Goal: Navigation & Orientation: Find specific page/section

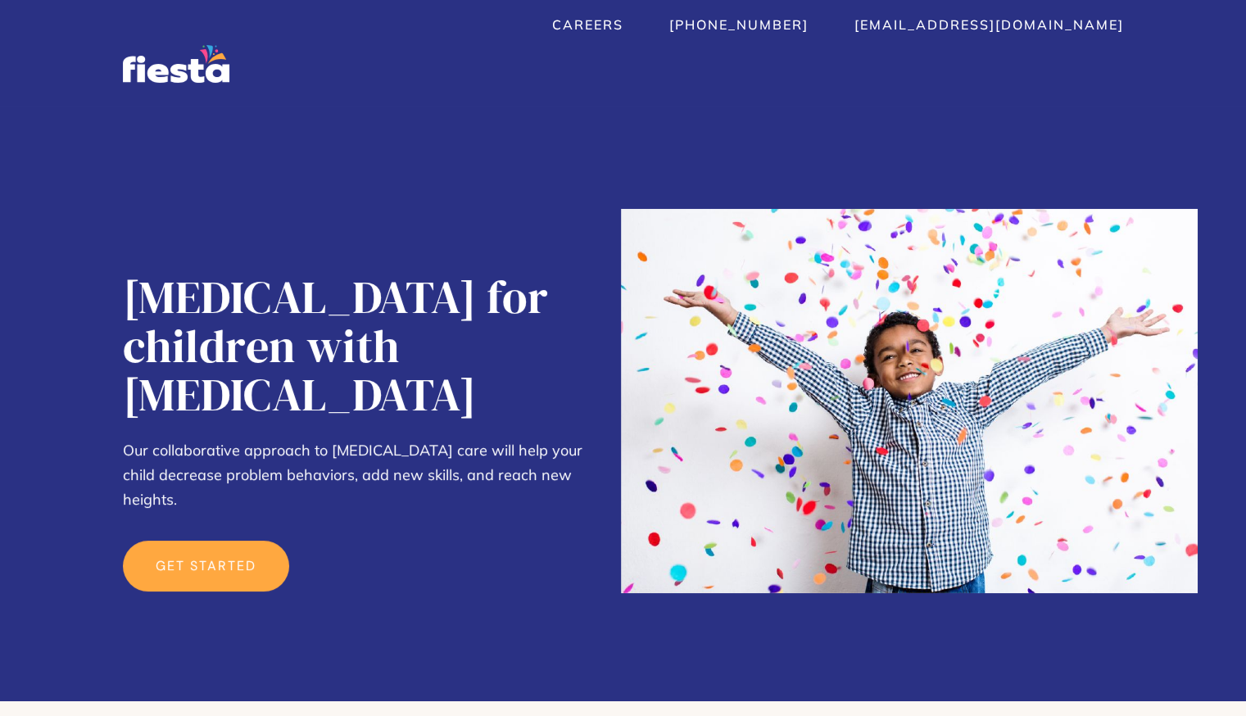
click at [201, 541] on link "get started" at bounding box center [206, 566] width 166 height 51
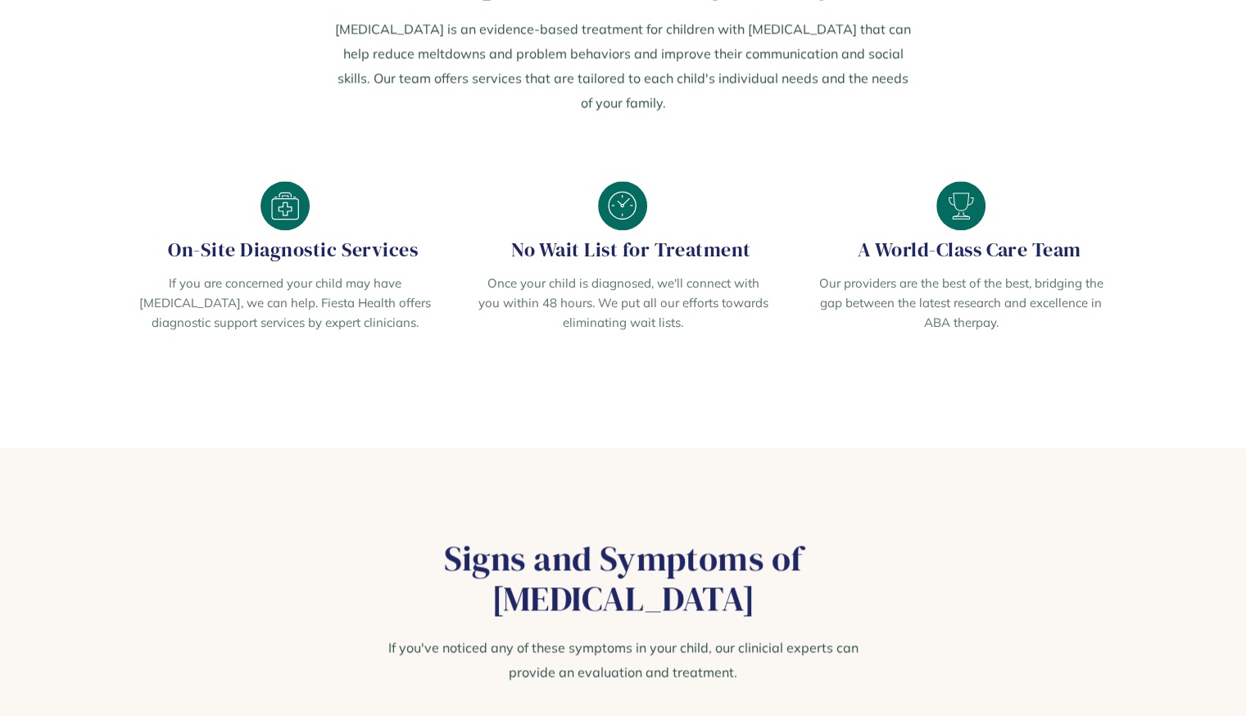
scroll to position [2153, 0]
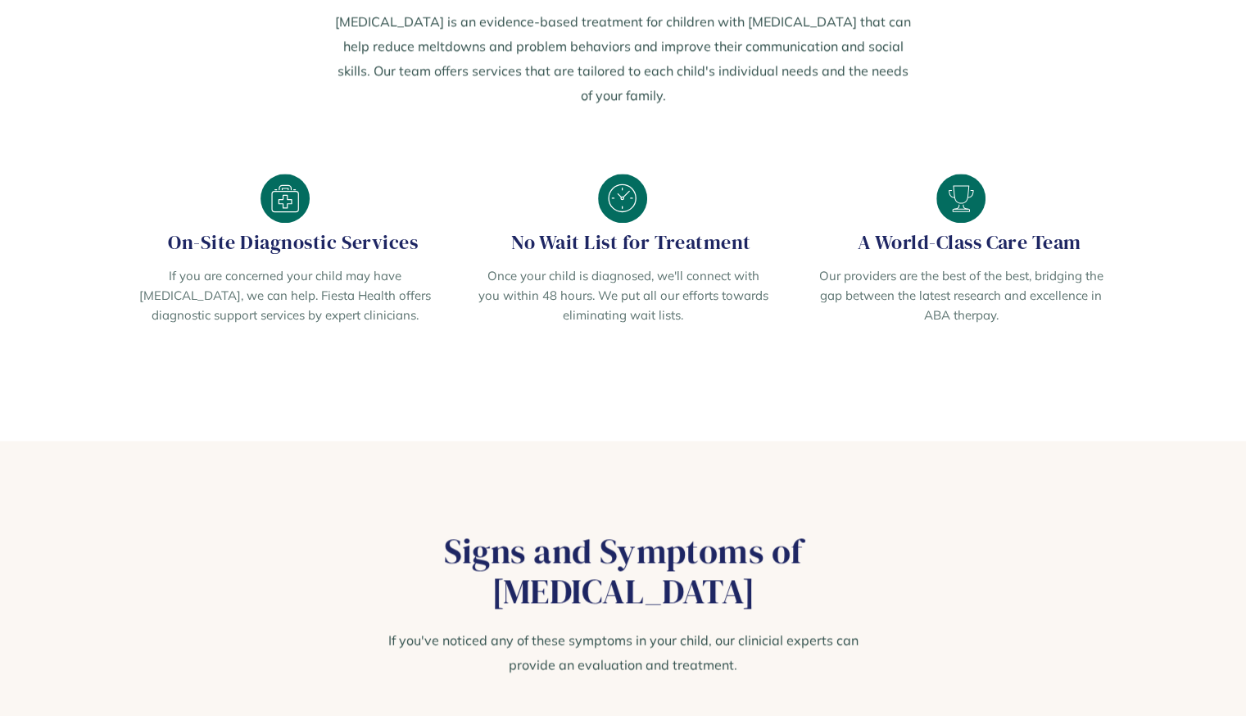
click at [612, 175] on img at bounding box center [622, 198] width 49 height 49
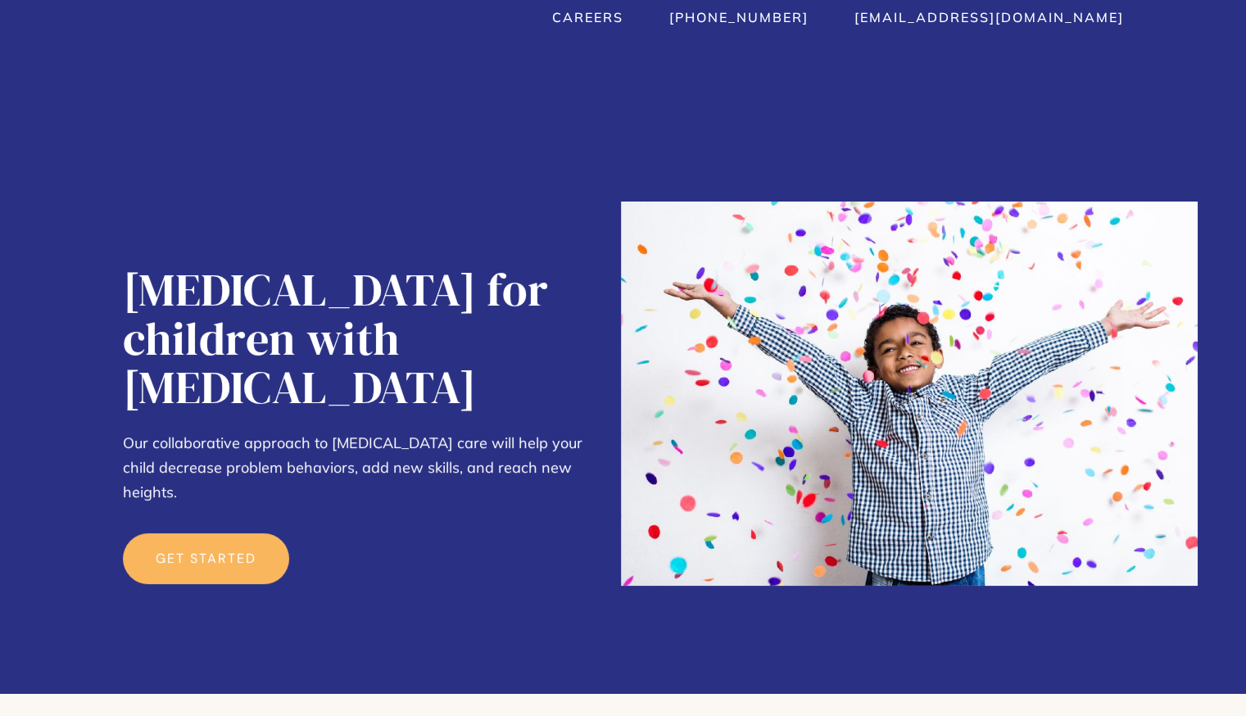
scroll to position [0, 0]
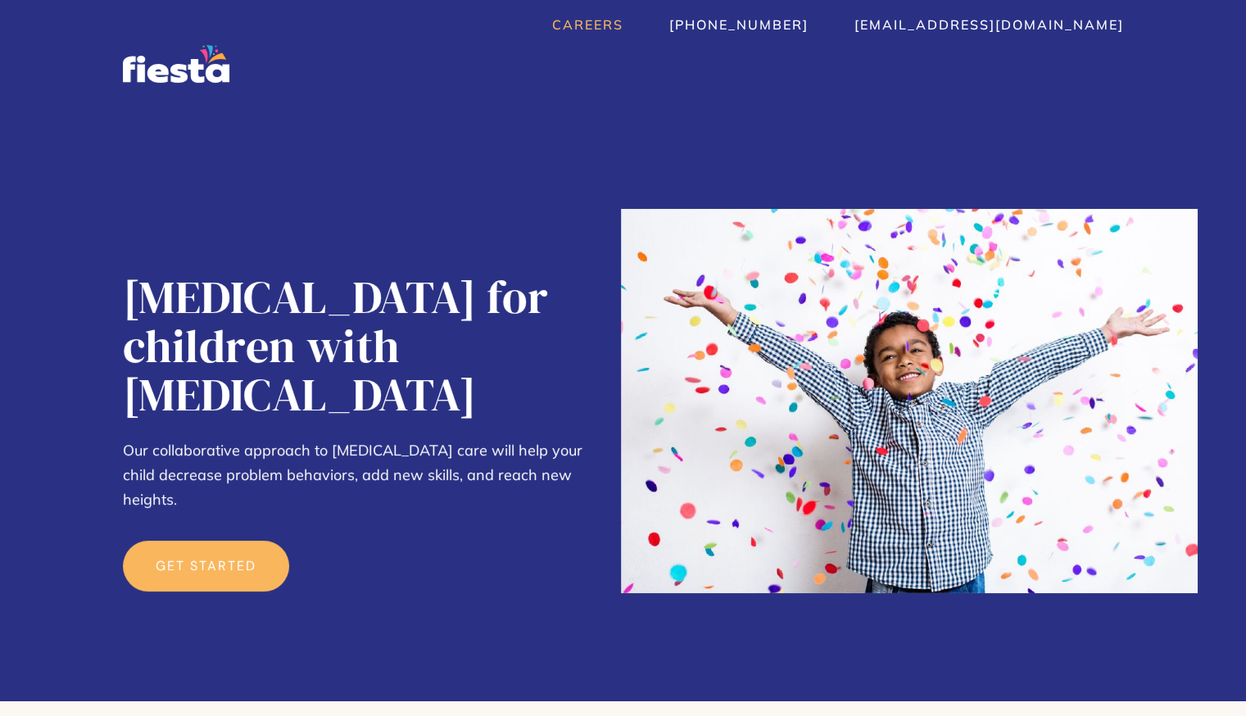
click at [623, 25] on link "Careers" at bounding box center [587, 24] width 71 height 16
